Goal: Information Seeking & Learning: Learn about a topic

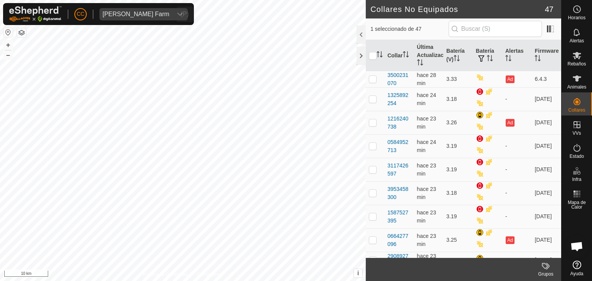
click at [116, 14] on div "[PERSON_NAME] Farm" at bounding box center [135, 14] width 67 height 6
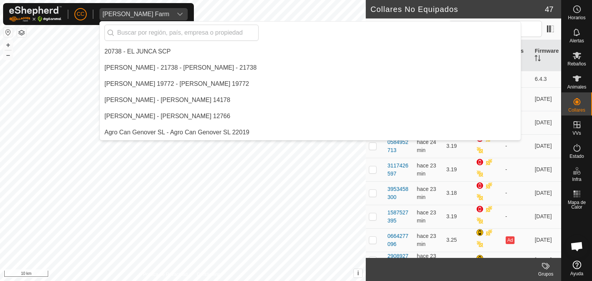
scroll to position [2185, 0]
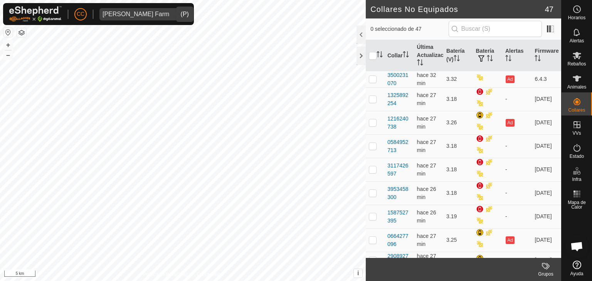
click at [146, 16] on div "[PERSON_NAME] Farm" at bounding box center [135, 14] width 67 height 6
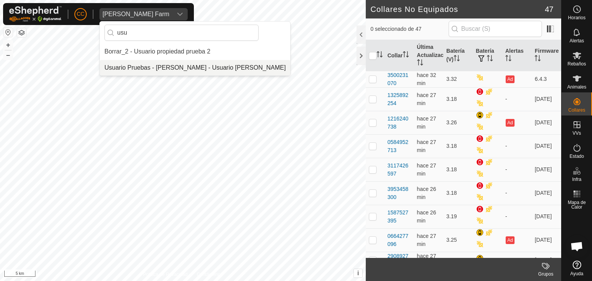
type input "usu"
click at [151, 67] on li "Usuario Pruebas - [PERSON_NAME] - Usuario [PERSON_NAME]" at bounding box center [195, 67] width 190 height 15
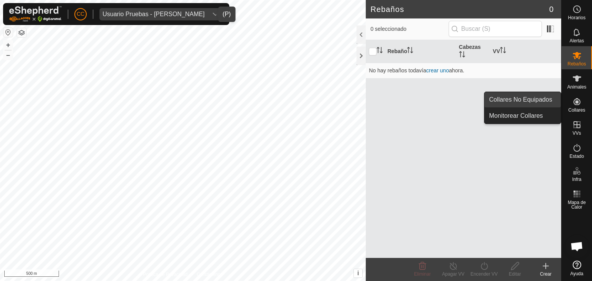
click at [534, 97] on link "Collares No Equipados" at bounding box center [522, 99] width 76 height 15
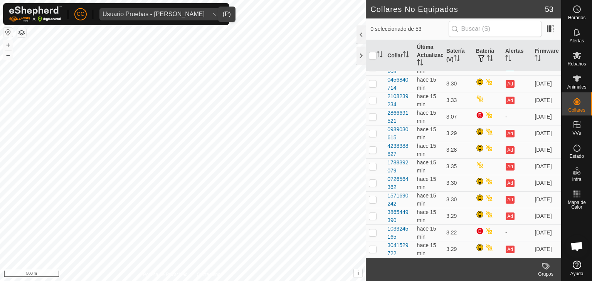
scroll to position [695, 0]
click at [403, 131] on div "0989030615" at bounding box center [398, 134] width 23 height 16
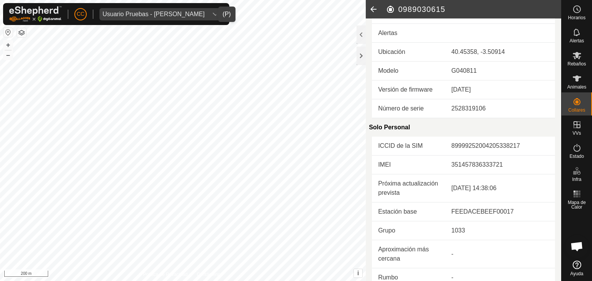
scroll to position [193, 0]
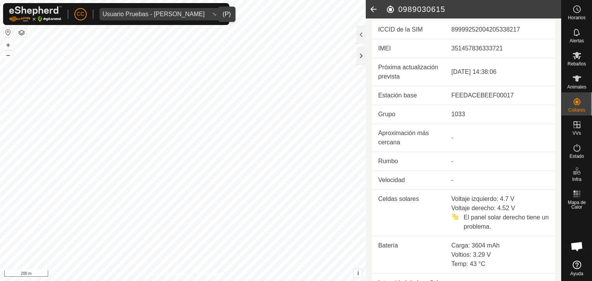
click at [373, 11] on icon at bounding box center [373, 9] width 15 height 18
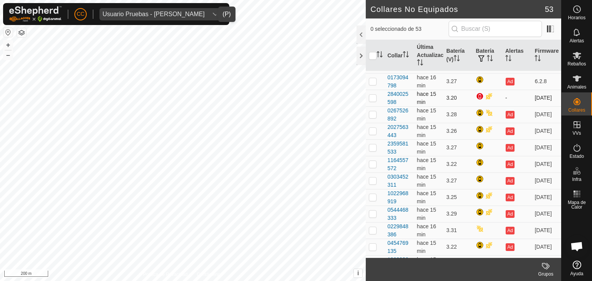
scroll to position [116, 0]
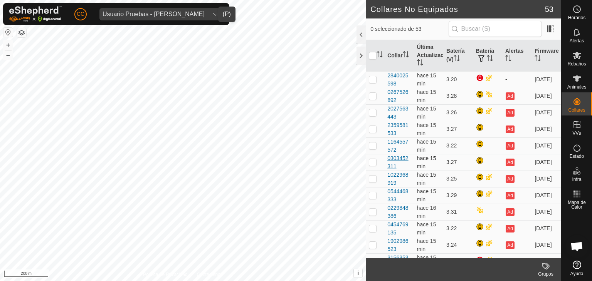
click at [402, 159] on div "0303452311" at bounding box center [398, 163] width 23 height 16
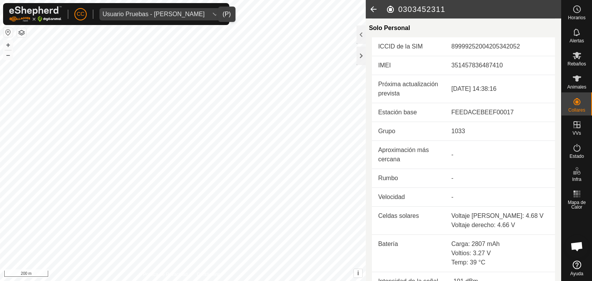
scroll to position [259, 0]
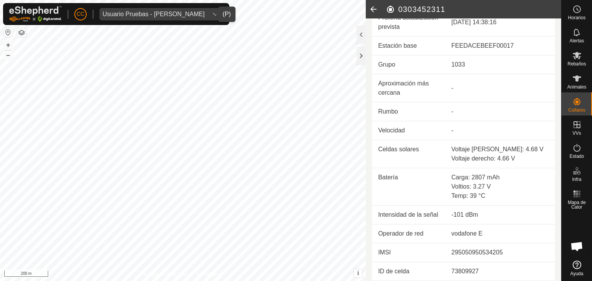
click at [377, 14] on icon at bounding box center [373, 9] width 15 height 18
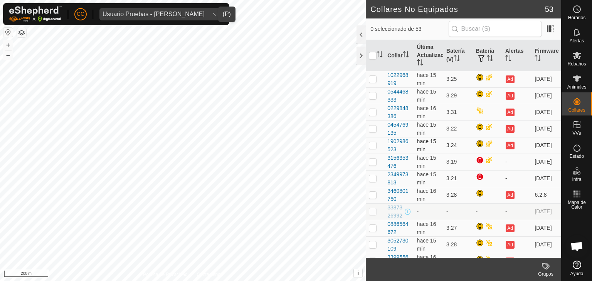
scroll to position [193, 0]
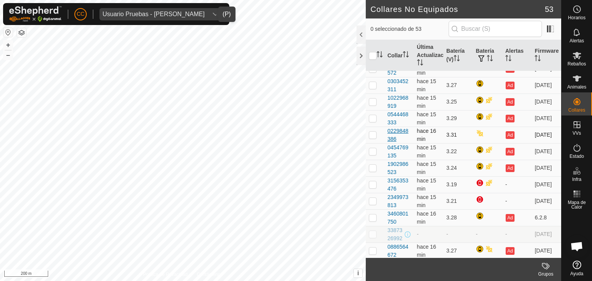
click at [398, 127] on div "0229848386" at bounding box center [398, 135] width 23 height 16
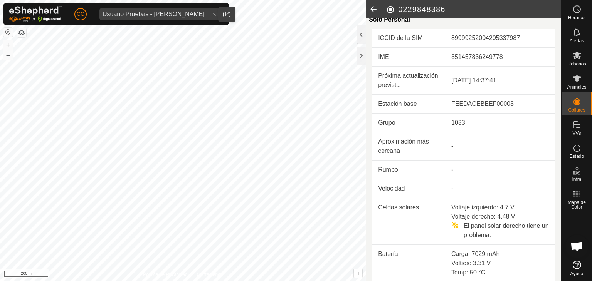
scroll to position [231, 0]
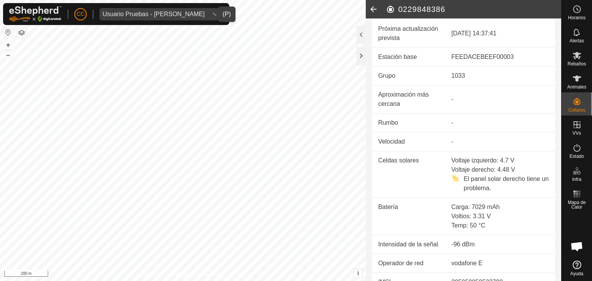
click at [376, 3] on icon at bounding box center [373, 9] width 15 height 18
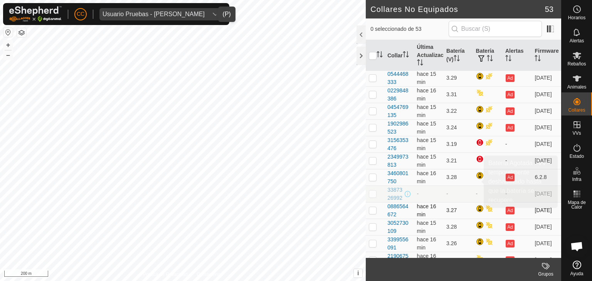
scroll to position [270, 0]
